Goal: Information Seeking & Learning: Learn about a topic

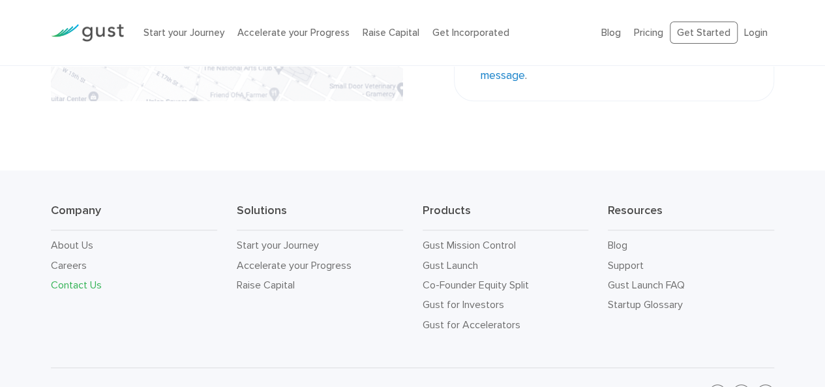
scroll to position [486, 0]
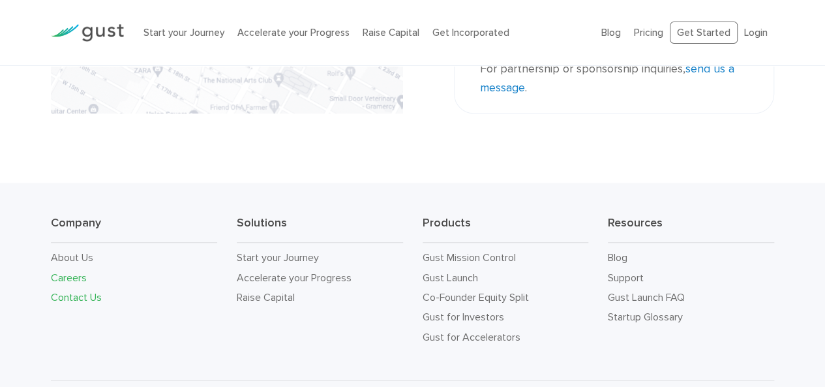
click at [74, 273] on link "Careers" at bounding box center [69, 277] width 36 height 12
click at [80, 251] on link "About Us" at bounding box center [72, 257] width 42 height 12
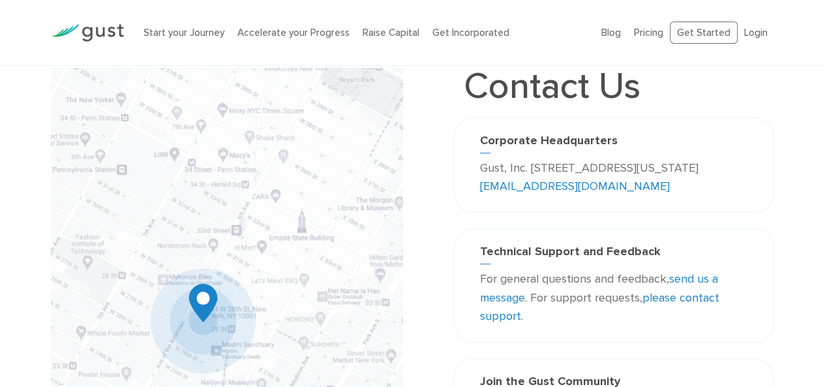
scroll to position [0, 0]
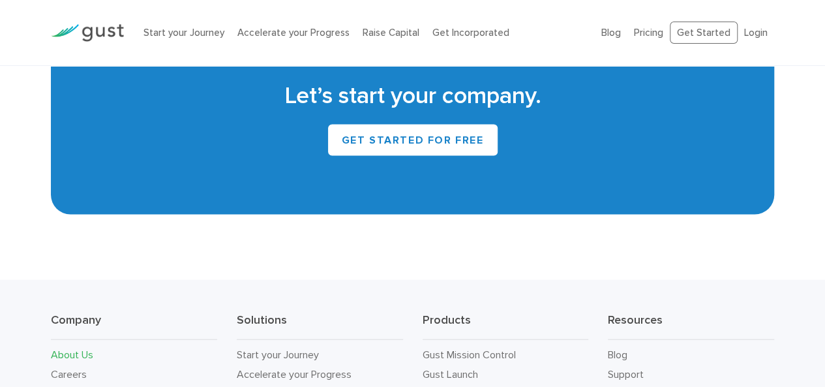
scroll to position [1255, 0]
